Goal: Check status: Check status

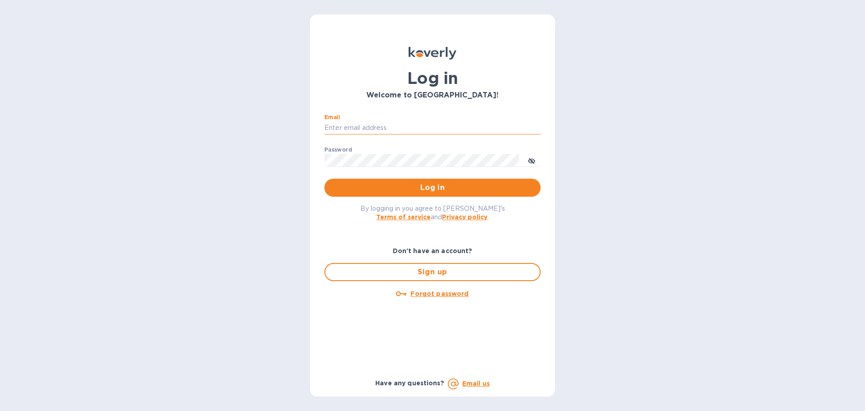
click at [369, 127] on input "Email" at bounding box center [432, 128] width 216 height 14
type input "accounts@customs.direct"
click at [428, 187] on span "Log in" at bounding box center [433, 187] width 202 height 11
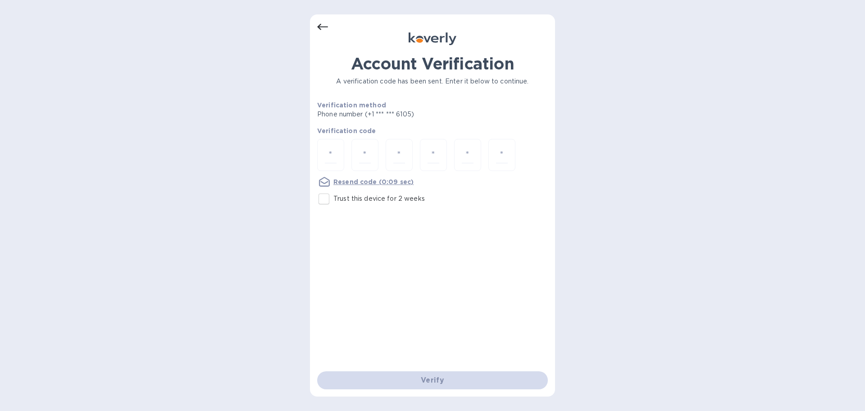
click at [324, 199] on input "Trust this device for 2 weeks" at bounding box center [324, 198] width 19 height 19
checkbox input "true"
click at [340, 154] on div at bounding box center [330, 155] width 27 height 32
type input "2"
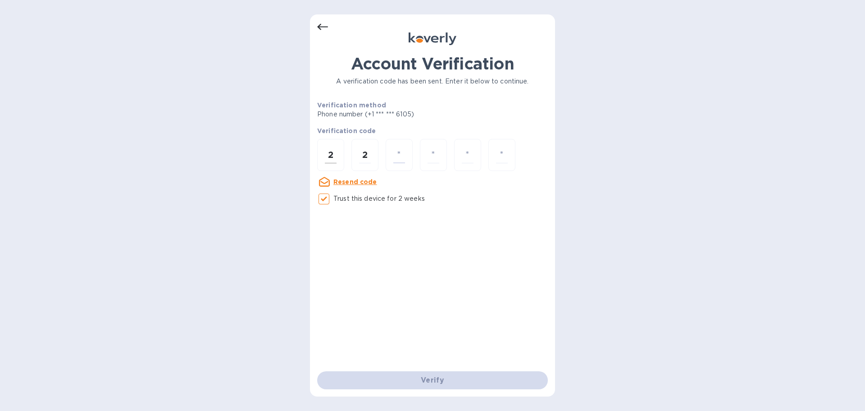
type input "6"
type input "3"
type input "0"
type input "5"
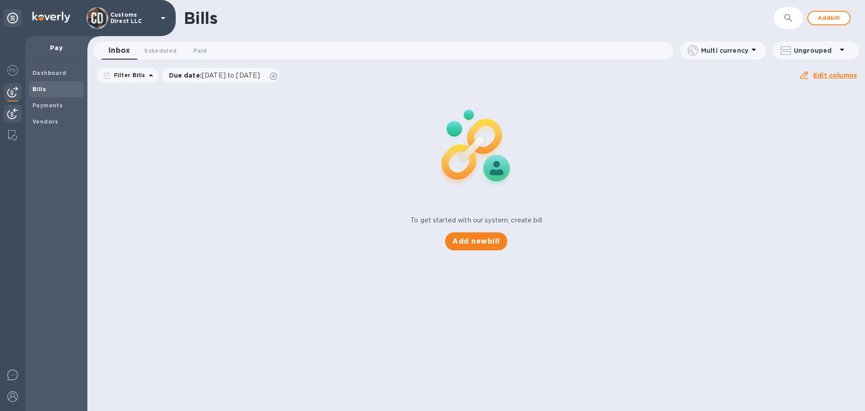
click at [17, 115] on img at bounding box center [12, 113] width 11 height 11
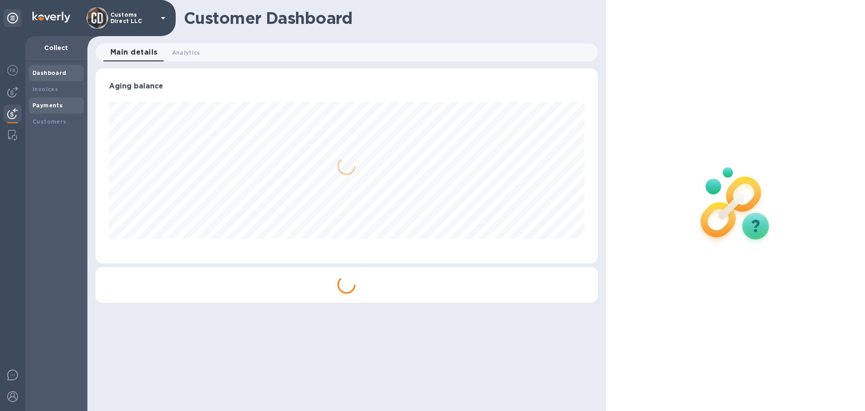
scroll to position [195, 502]
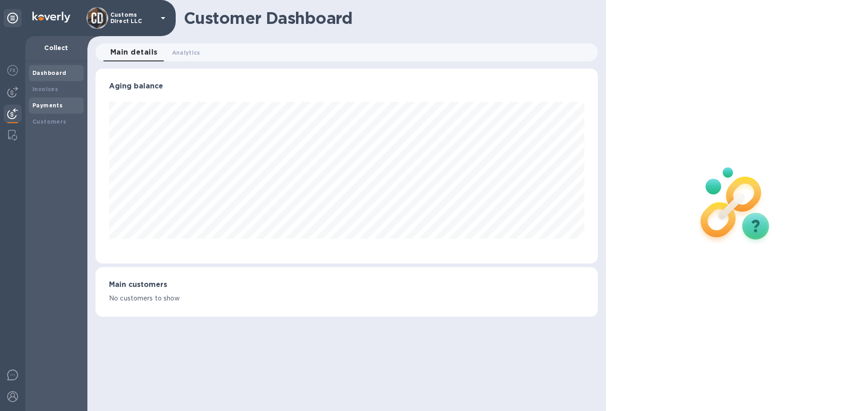
click at [53, 104] on b "Payments" at bounding box center [47, 105] width 30 height 7
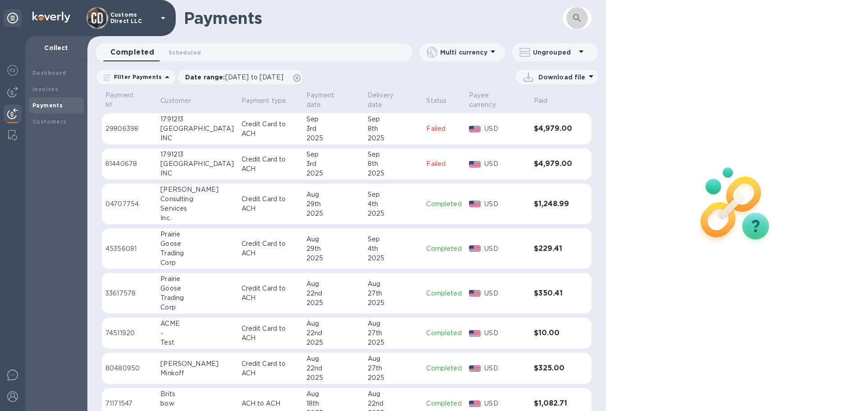
click at [579, 14] on icon "button" at bounding box center [577, 18] width 11 height 11
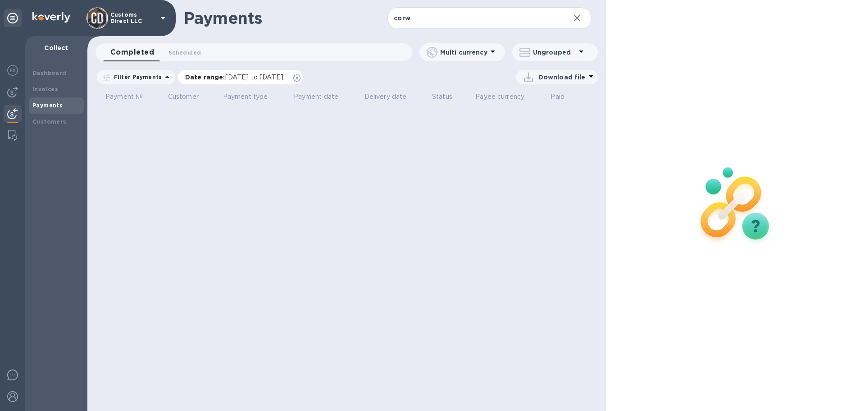
click at [301, 76] on icon at bounding box center [296, 77] width 7 height 7
drag, startPoint x: 421, startPoint y: 17, endPoint x: 372, endPoint y: 16, distance: 49.6
click at [376, 19] on div "Payments corw ​" at bounding box center [346, 18] width 519 height 36
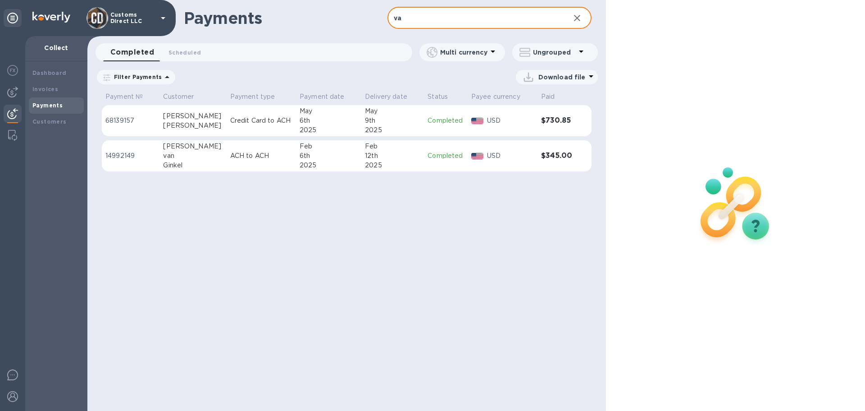
type input "v"
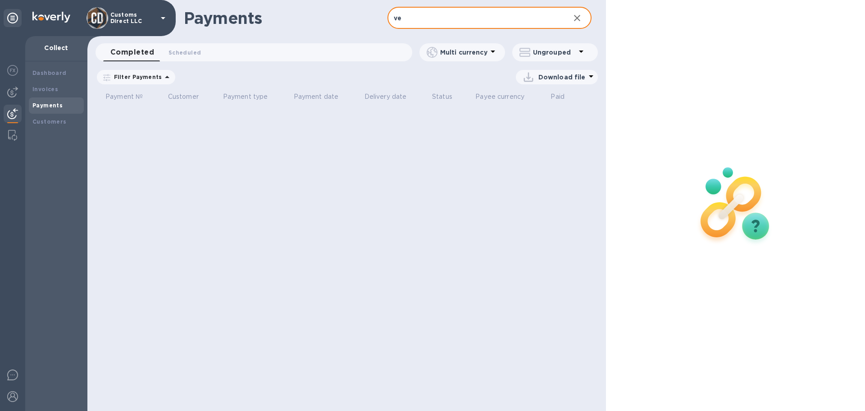
type input "v"
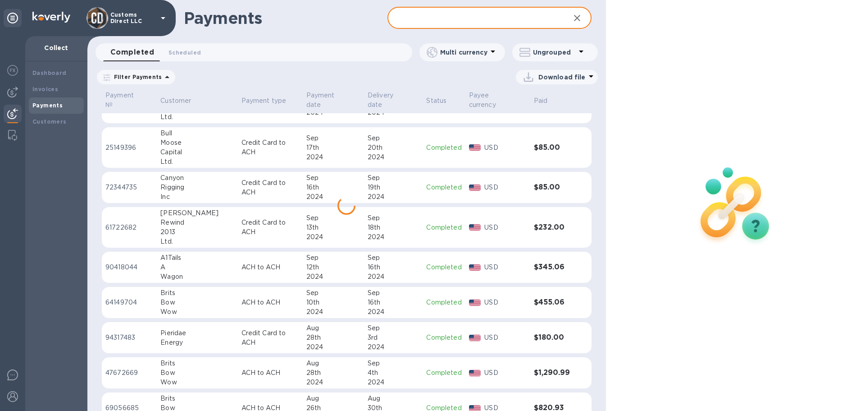
scroll to position [4628, 0]
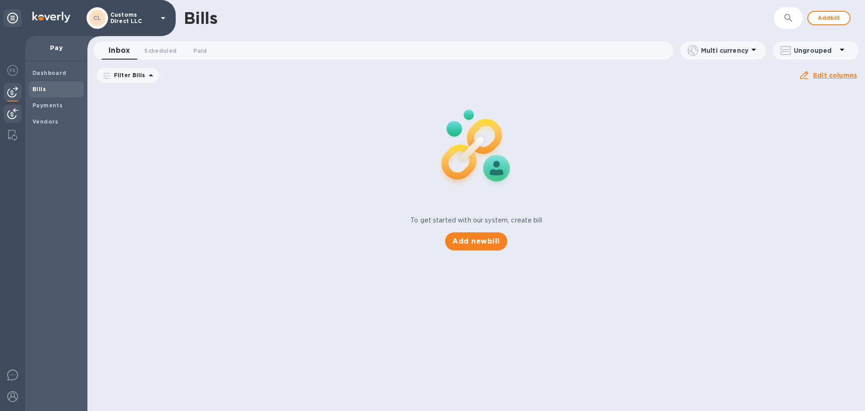
click at [17, 114] on img at bounding box center [12, 113] width 11 height 11
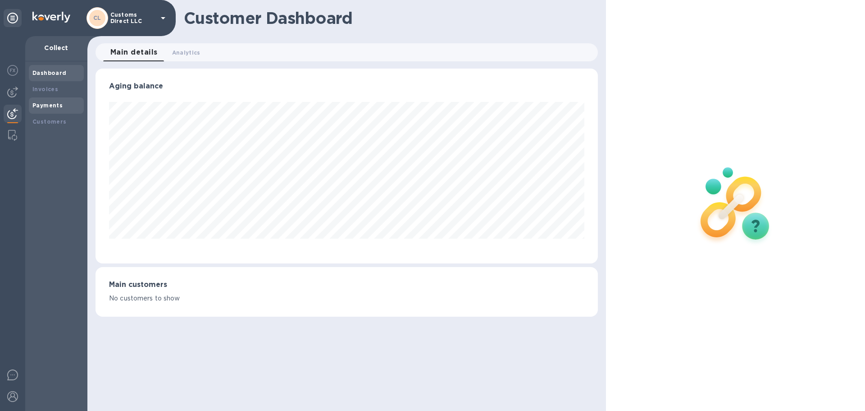
scroll to position [195, 502]
click at [41, 105] on b "Payments" at bounding box center [47, 105] width 30 height 7
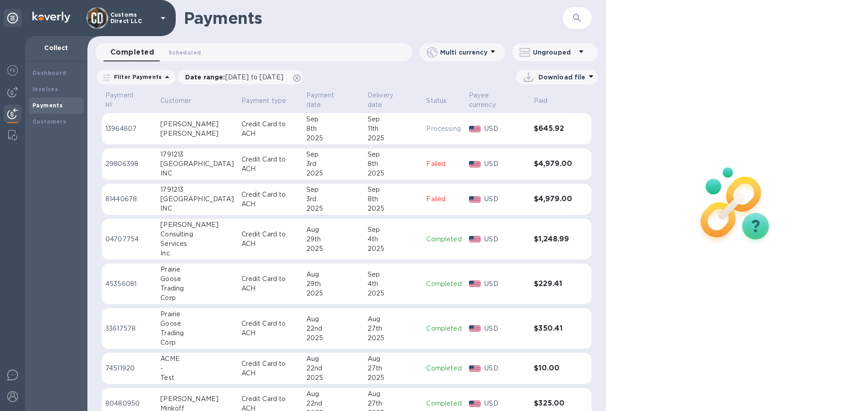
click at [495, 124] on p "USD" at bounding box center [505, 128] width 42 height 9
